Goal: Information Seeking & Learning: Learn about a topic

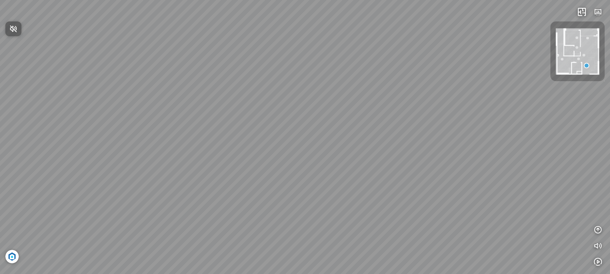
click at [596, 13] on div at bounding box center [305, 137] width 610 height 274
click at [597, 13] on icon "button" at bounding box center [598, 12] width 8 height 8
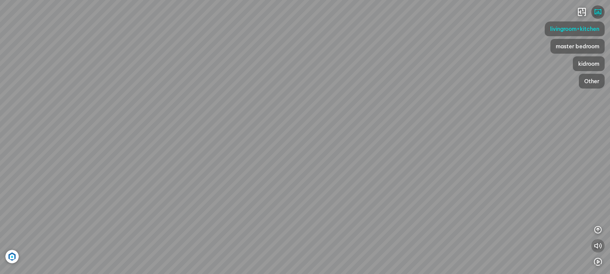
click at [599, 244] on icon "button" at bounding box center [598, 245] width 8 height 8
click at [597, 15] on icon "button" at bounding box center [598, 12] width 8 height 8
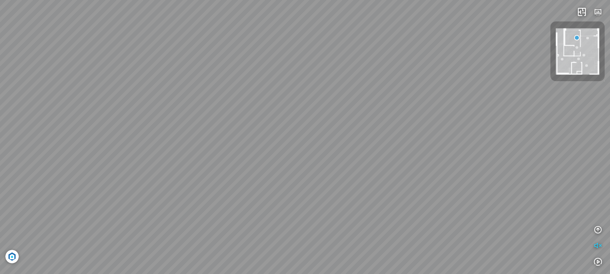
click at [577, 47] on div at bounding box center [577, 47] width 3 height 3
click at [561, 59] on div at bounding box center [562, 59] width 3 height 3
click at [561, 61] on div at bounding box center [577, 51] width 54 height 60
click at [592, 44] on img at bounding box center [578, 51] width 44 height 46
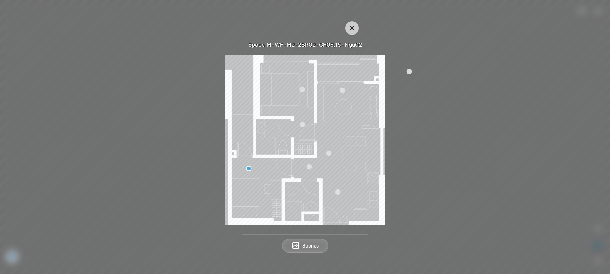
click at [342, 89] on div at bounding box center [342, 89] width 5 height 5
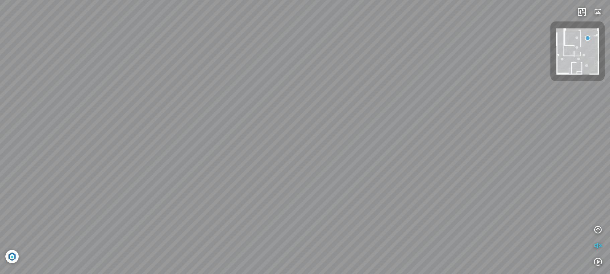
click at [586, 64] on div at bounding box center [586, 65] width 3 height 3
click at [584, 55] on div at bounding box center [584, 55] width 3 height 3
click at [599, 10] on div at bounding box center [305, 137] width 610 height 274
click at [601, 6] on button "button" at bounding box center [597, 11] width 13 height 13
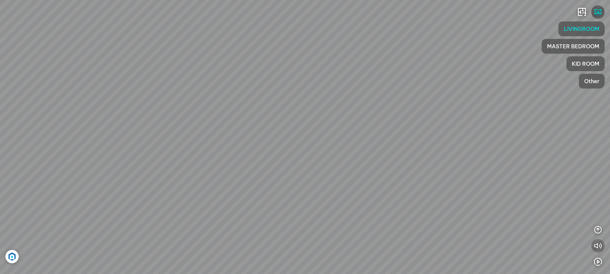
click at [598, 247] on icon "button" at bounding box center [598, 245] width 8 height 8
click at [598, 13] on icon "button" at bounding box center [598, 12] width 8 height 8
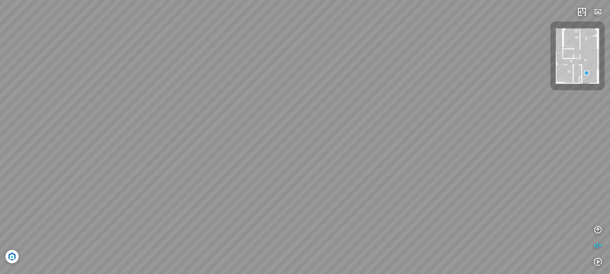
click at [586, 38] on div at bounding box center [586, 38] width 3 height 3
click at [586, 36] on div at bounding box center [577, 55] width 54 height 69
click at [577, 37] on div at bounding box center [576, 37] width 3 height 3
click at [569, 71] on div at bounding box center [569, 71] width 3 height 3
click at [571, 60] on div at bounding box center [571, 61] width 3 height 3
